Goal: Task Accomplishment & Management: Book appointment/travel/reservation

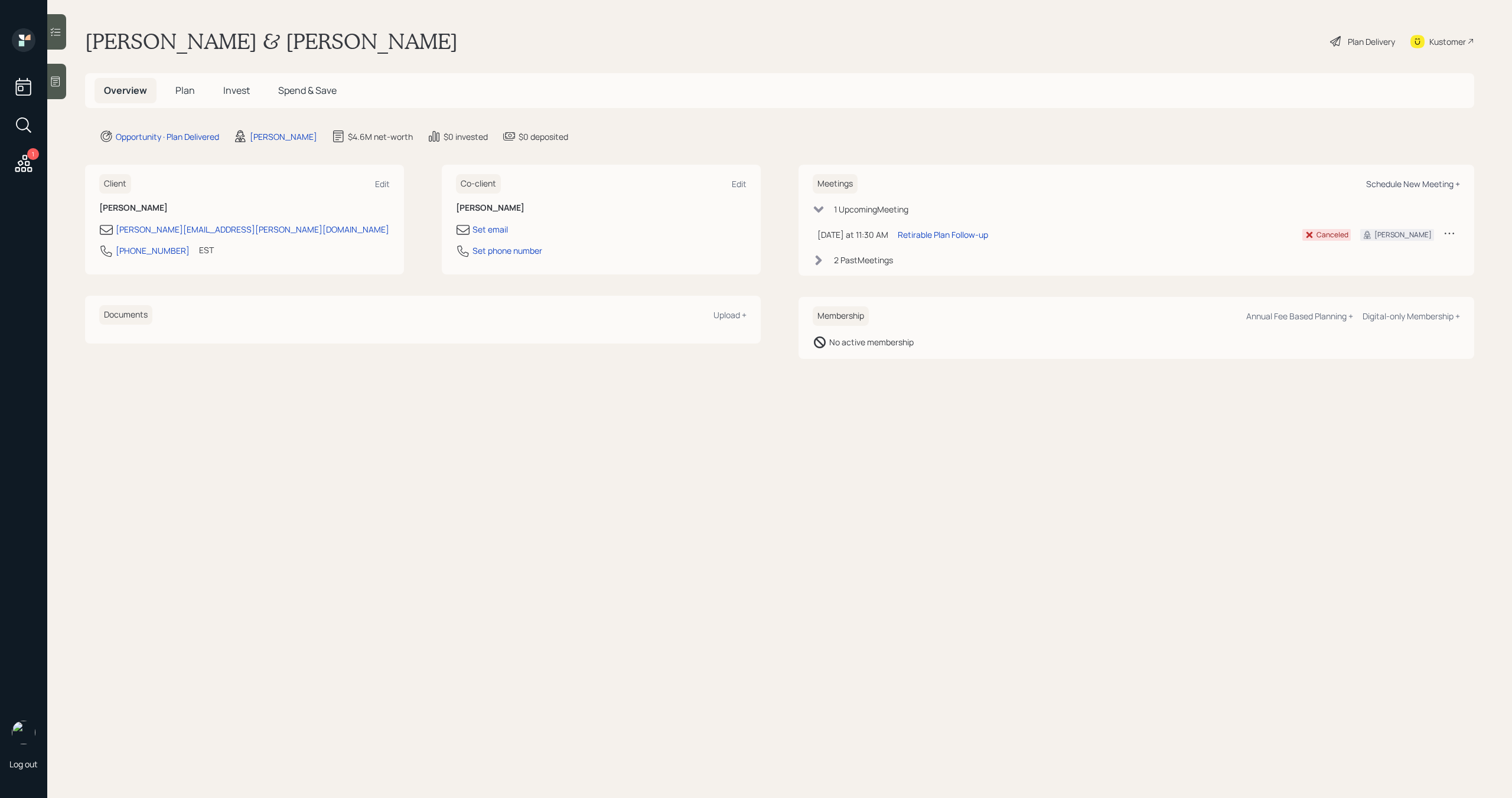
click at [1381, 183] on div "Schedule New Meeting +" at bounding box center [1413, 184] width 94 height 11
select select "bffa7908-1b2a-4c79-9bb6-f0ec9aed22d3"
